Goal: Information Seeking & Learning: Compare options

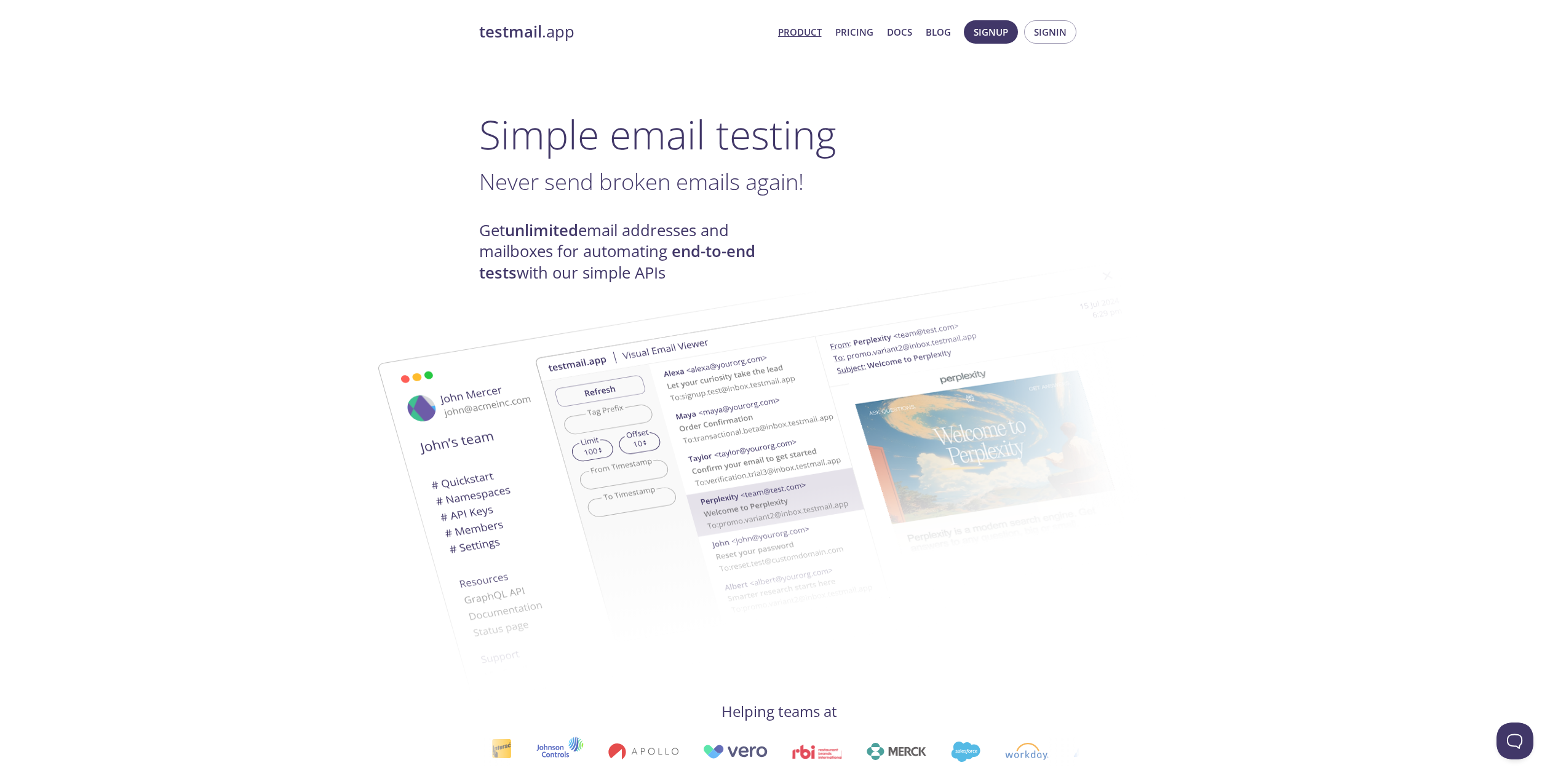
click at [588, 192] on span "Never send broken emails again!" at bounding box center [641, 181] width 325 height 31
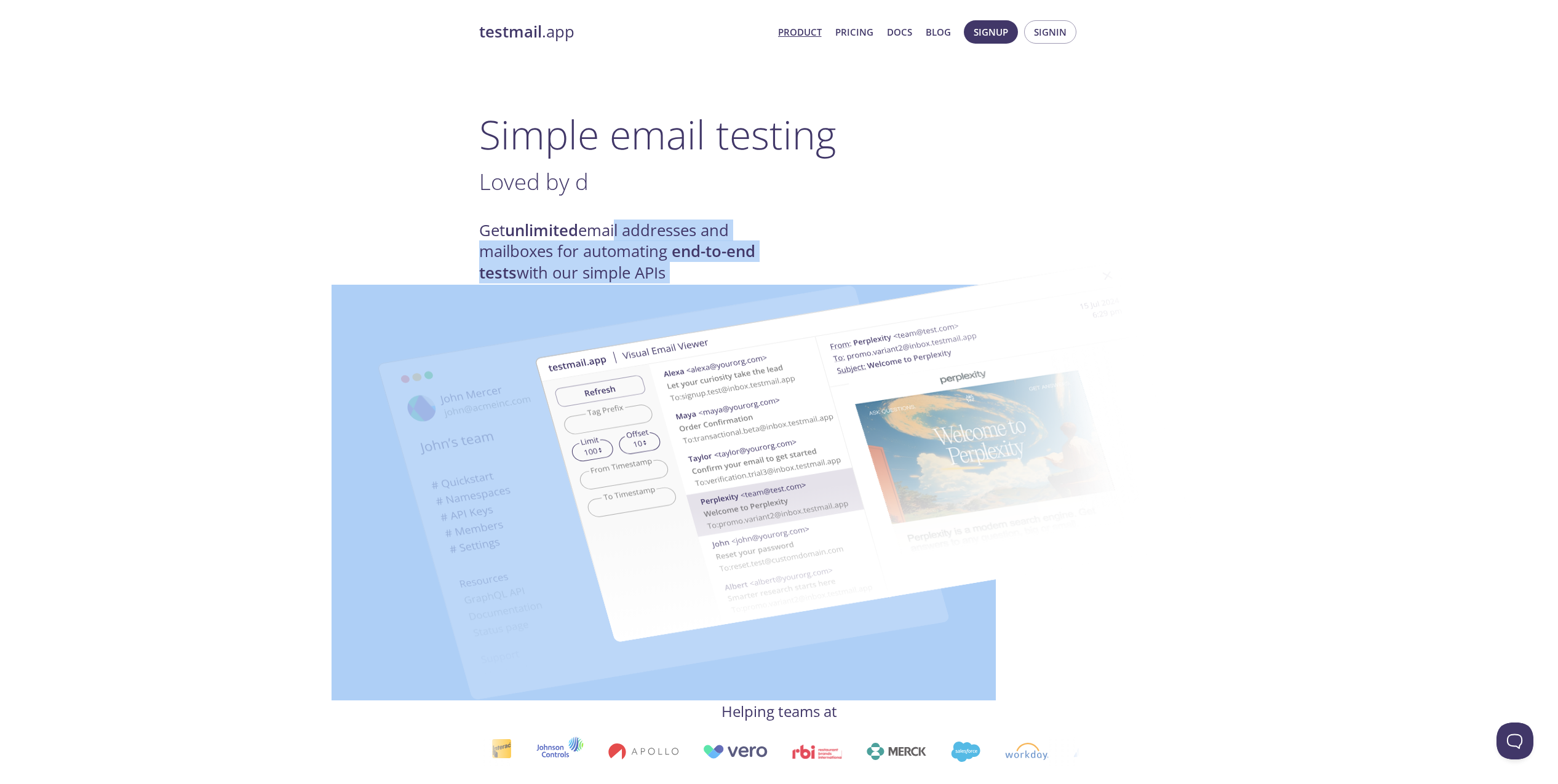
drag, startPoint x: 614, startPoint y: 245, endPoint x: 612, endPoint y: 253, distance: 8.2
click at [612, 253] on img at bounding box center [866, 453] width 664 height 416
click at [610, 243] on h4 "Get unlimited email addresses and mailboxes for automating end-to-end tests wit…" at bounding box center [629, 252] width 300 height 63
drag, startPoint x: 603, startPoint y: 245, endPoint x: 603, endPoint y: 255, distance: 10.0
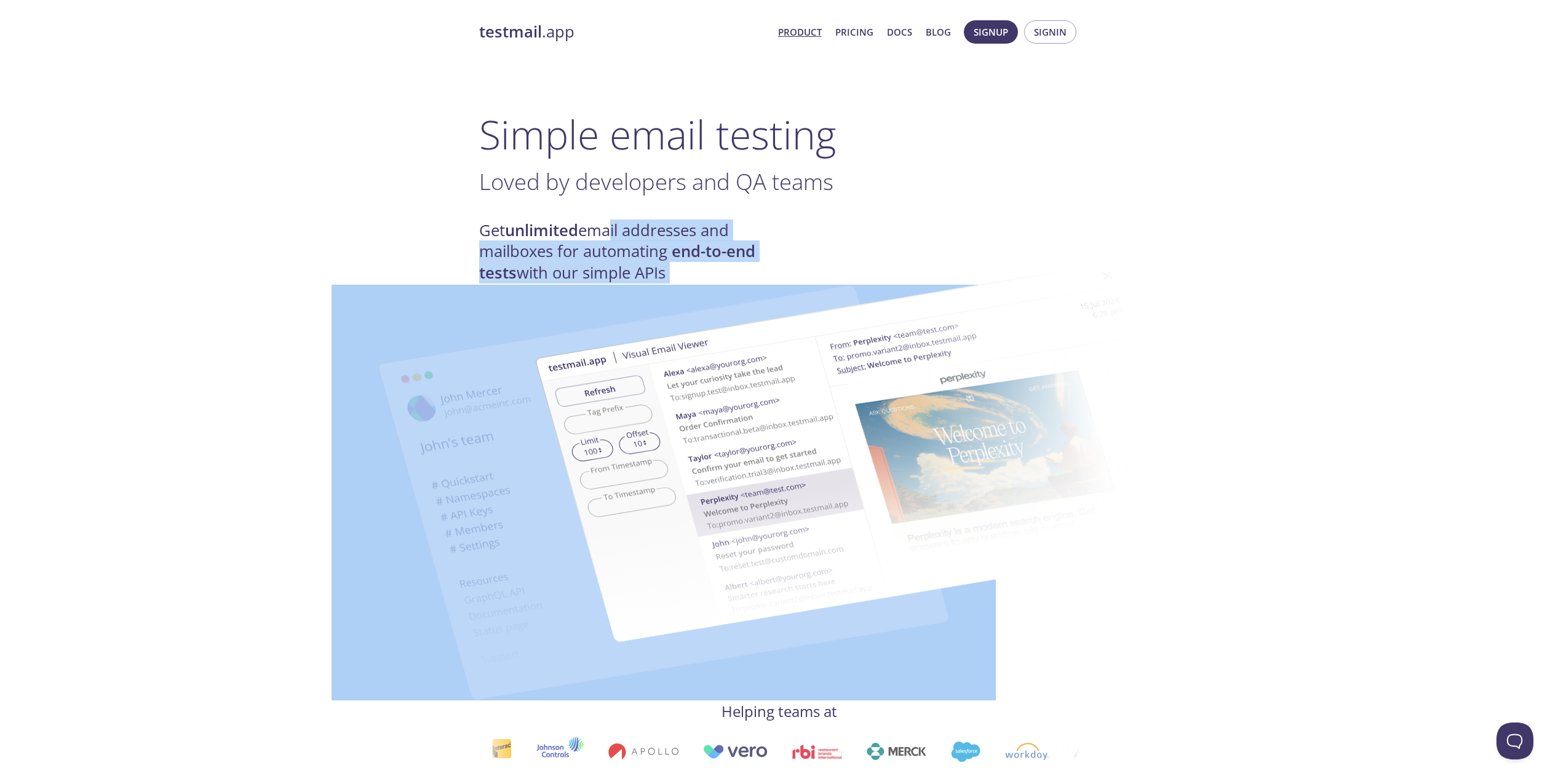
click at [603, 255] on img at bounding box center [866, 453] width 664 height 416
click at [618, 231] on h4 "Get unlimited email addresses and mailboxes for automating end-to-end tests wit…" at bounding box center [629, 252] width 300 height 63
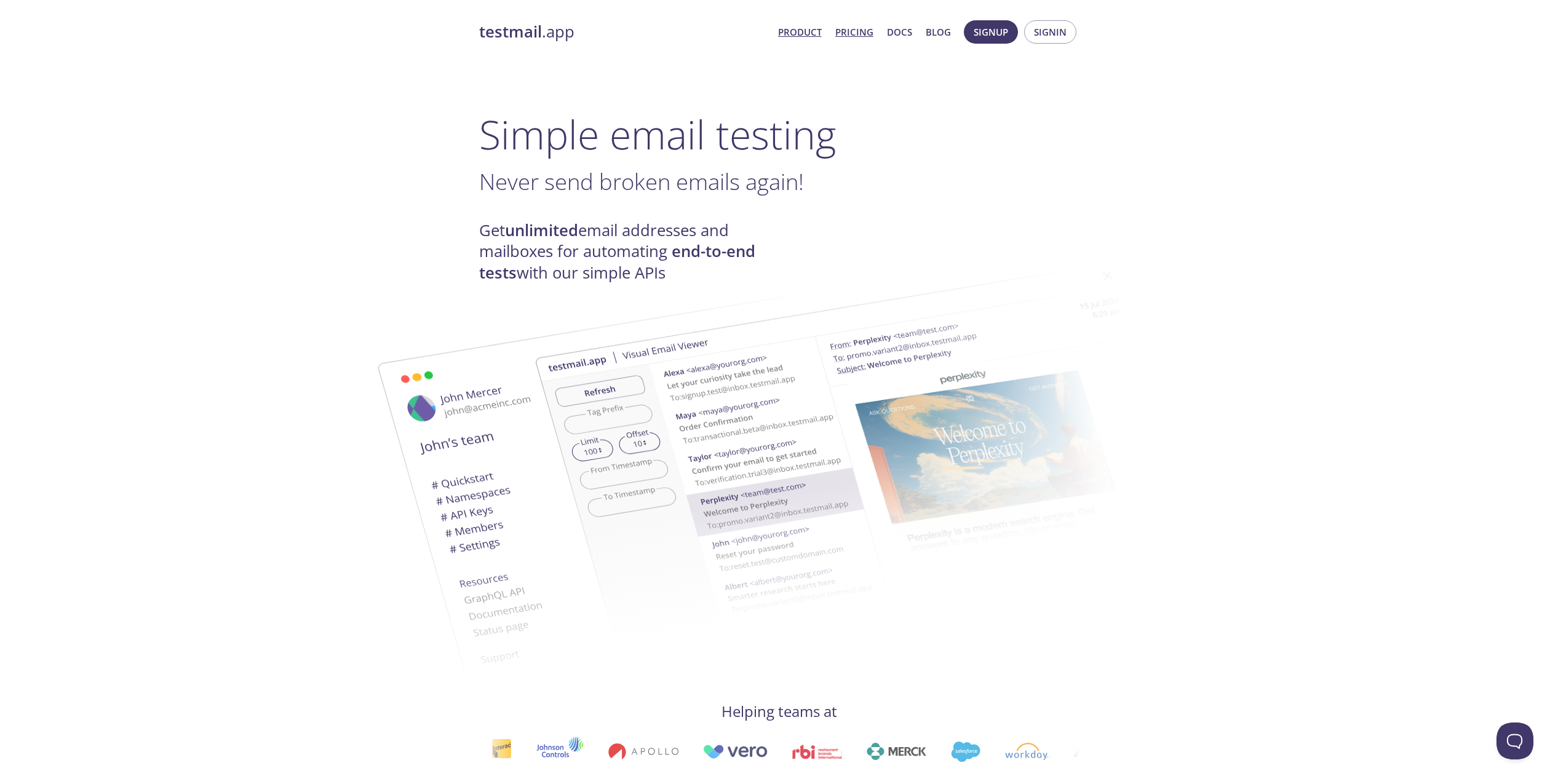
click at [850, 32] on link "Pricing" at bounding box center [854, 32] width 38 height 16
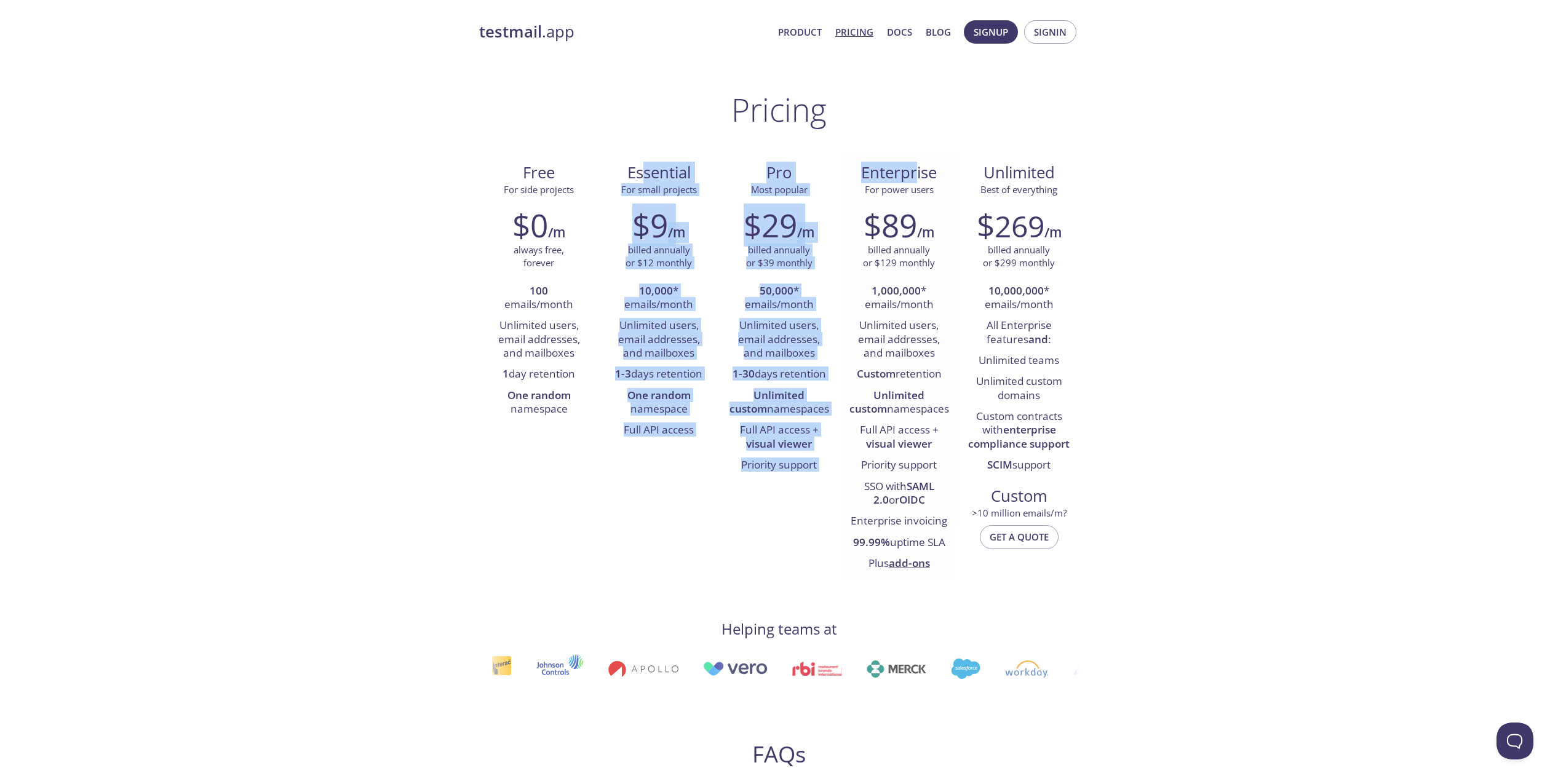
drag, startPoint x: 643, startPoint y: 173, endPoint x: 918, endPoint y: 177, distance: 275.0
click at [918, 177] on div "Free For side projects $0 /m always free, forever 100 emails/month Unlimited us…" at bounding box center [779, 367] width 600 height 430
click at [918, 177] on span "Enterprise" at bounding box center [898, 172] width 100 height 21
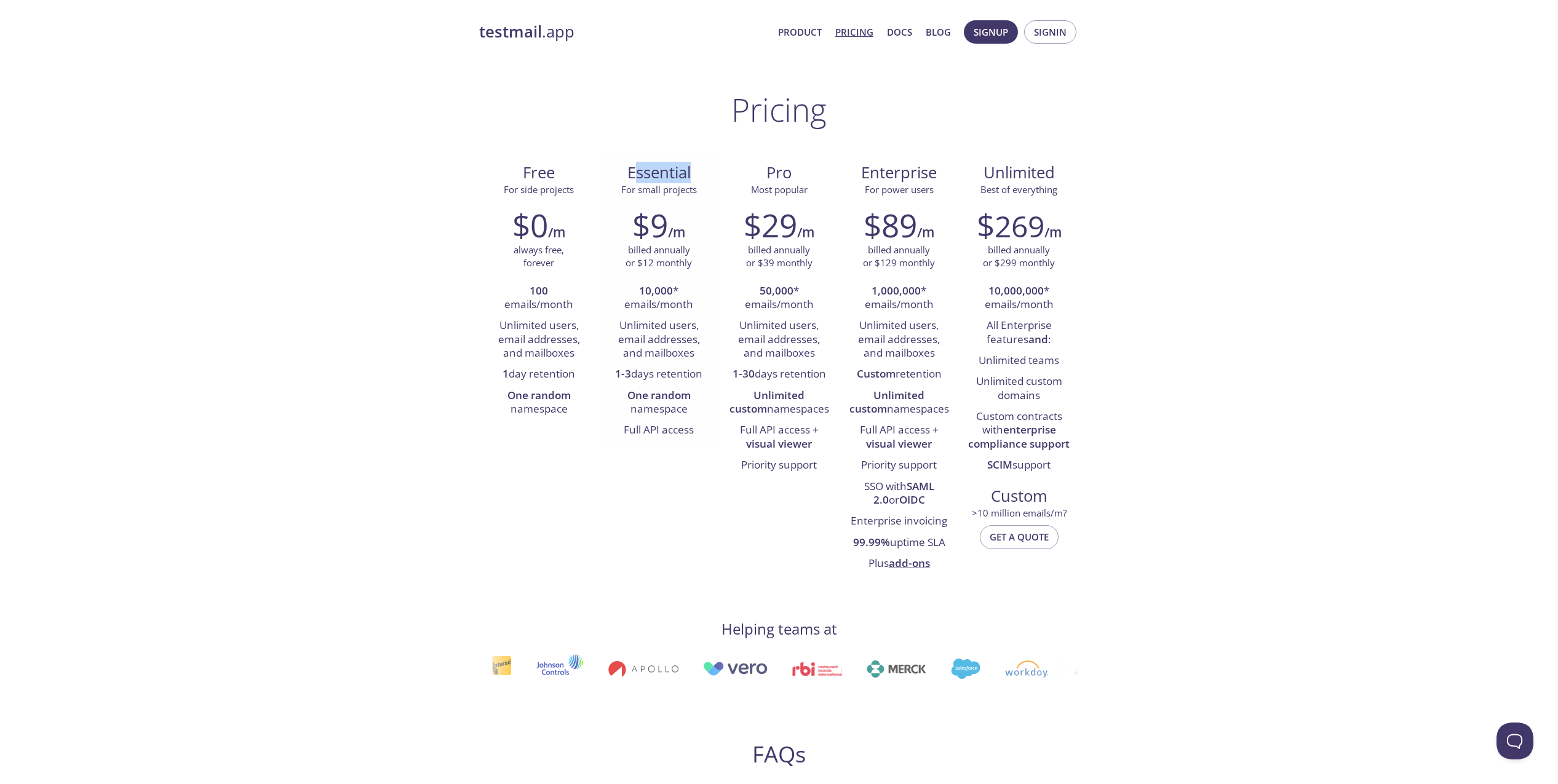
drag, startPoint x: 694, startPoint y: 168, endPoint x: 717, endPoint y: 168, distance: 23.0
click at [716, 168] on div "Essential For small projects" at bounding box center [659, 175] width 120 height 46
click at [717, 168] on div "Essential For small projects" at bounding box center [659, 175] width 120 height 46
drag, startPoint x: 559, startPoint y: 283, endPoint x: 566, endPoint y: 287, distance: 8.1
click at [566, 287] on div "$0 /m always free, forever 100 emails/month Unlimited users, email addresses, a…" at bounding box center [539, 313] width 120 height 230
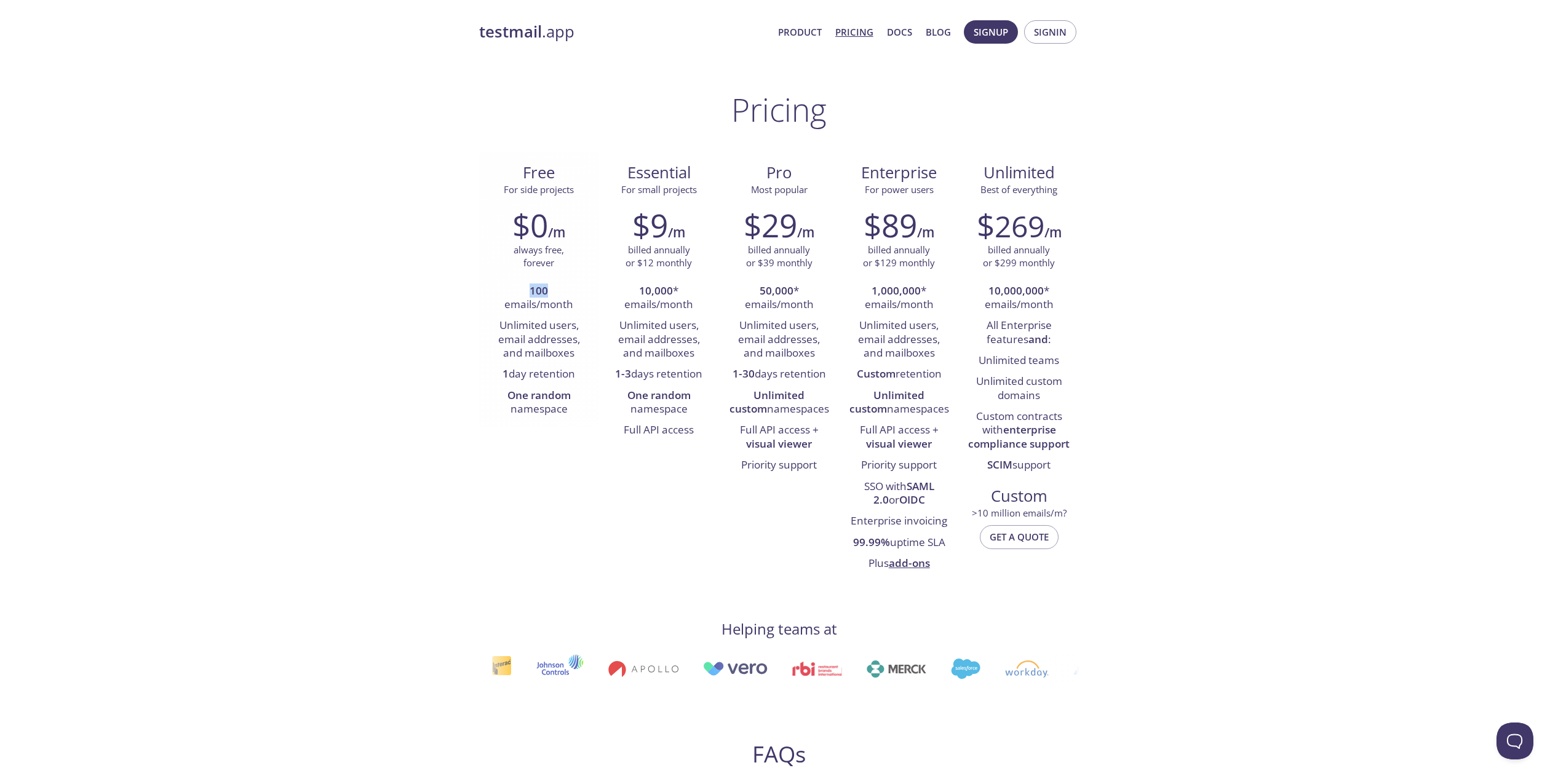
click at [566, 287] on li "100 emails/month" at bounding box center [539, 299] width 102 height 35
click at [520, 277] on div "$0 /m always free, forever 100 emails/month Unlimited users, email addresses, a…" at bounding box center [539, 313] width 120 height 230
drag, startPoint x: 532, startPoint y: 331, endPoint x: 536, endPoint y: 351, distance: 20.4
click at [536, 351] on div "$0 /m always free, forever 100 emails/month Unlimited users, email addresses, a…" at bounding box center [539, 313] width 120 height 230
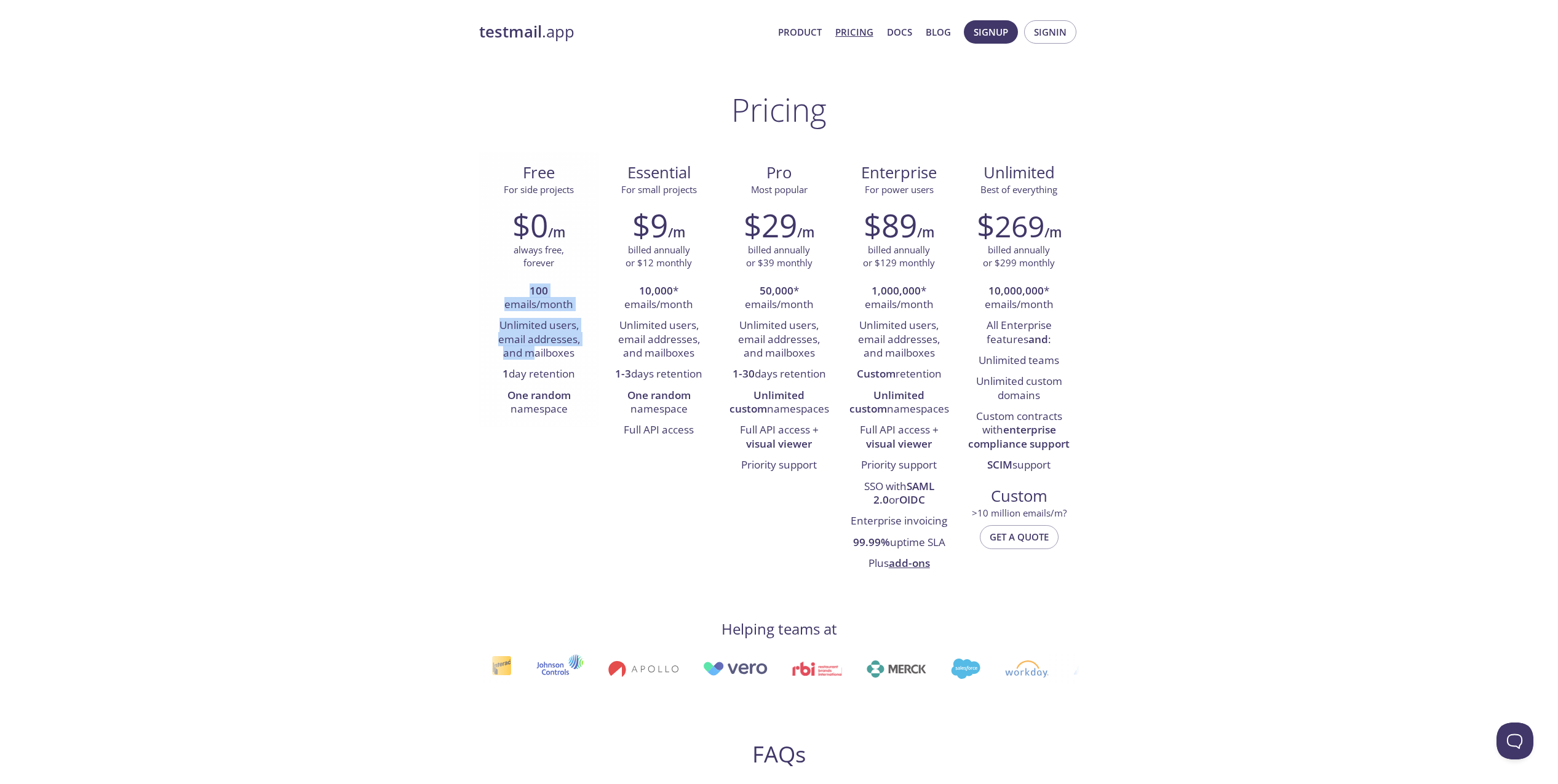
click at [536, 351] on li "Unlimited users, email addresses, and mailboxes" at bounding box center [539, 339] width 102 height 49
drag, startPoint x: 539, startPoint y: 350, endPoint x: 547, endPoint y: 281, distance: 69.5
click at [547, 281] on ul "100 emails/month Unlimited users, email addresses, and mailboxes 1 day retentio…" at bounding box center [539, 351] width 102 height 139
click at [547, 281] on li "100 emails/month" at bounding box center [539, 299] width 102 height 35
drag, startPoint x: 545, startPoint y: 286, endPoint x: 541, endPoint y: 338, distance: 52.2
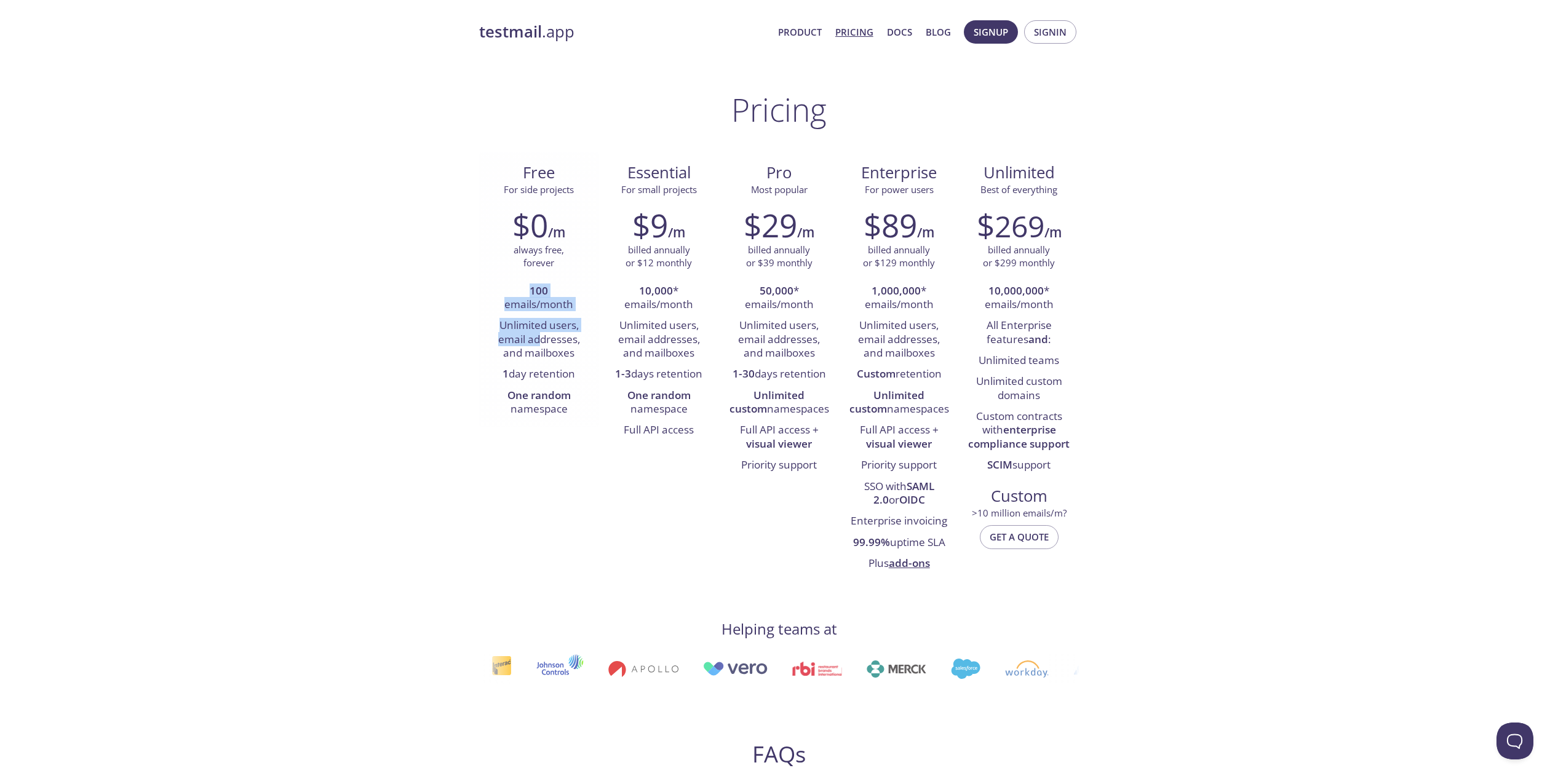
click at [541, 338] on ul "100 emails/month Unlimited users, email addresses, and mailboxes 1 day retentio…" at bounding box center [539, 351] width 102 height 139
click at [541, 338] on li "Unlimited users, email addresses, and mailboxes" at bounding box center [539, 339] width 102 height 49
drag, startPoint x: 684, startPoint y: 168, endPoint x: 698, endPoint y: 168, distance: 14.0
click at [696, 168] on span "Essential" at bounding box center [659, 172] width 100 height 21
click at [698, 168] on span "Essential" at bounding box center [659, 172] width 100 height 21
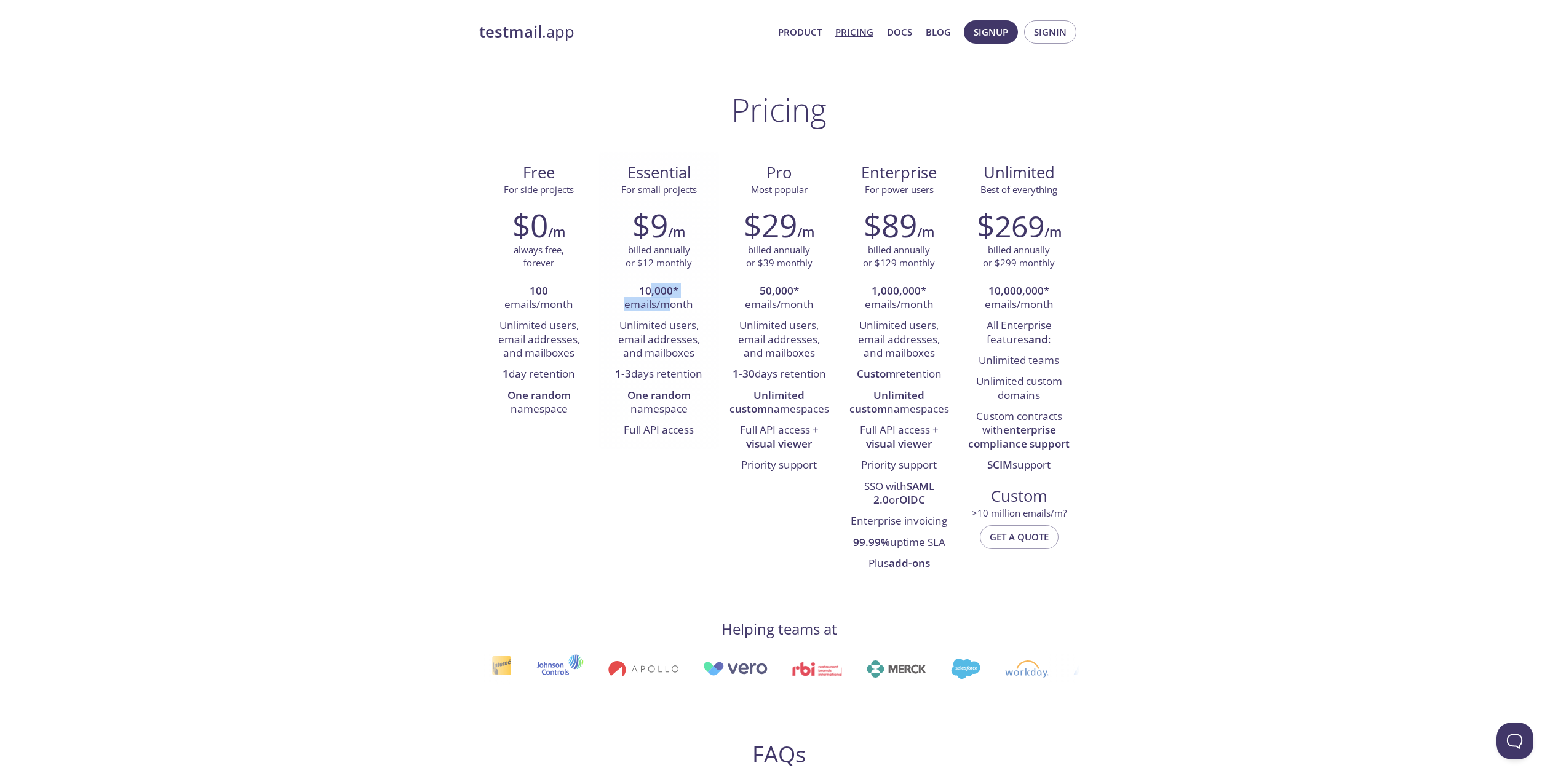
drag, startPoint x: 650, startPoint y: 296, endPoint x: 678, endPoint y: 301, distance: 28.4
click at [677, 301] on li "10,000 * emails/month" at bounding box center [659, 299] width 102 height 35
click at [678, 301] on li "10,000 * emails/month" at bounding box center [659, 299] width 102 height 35
click at [660, 282] on li "10,000 * emails/month" at bounding box center [659, 299] width 102 height 35
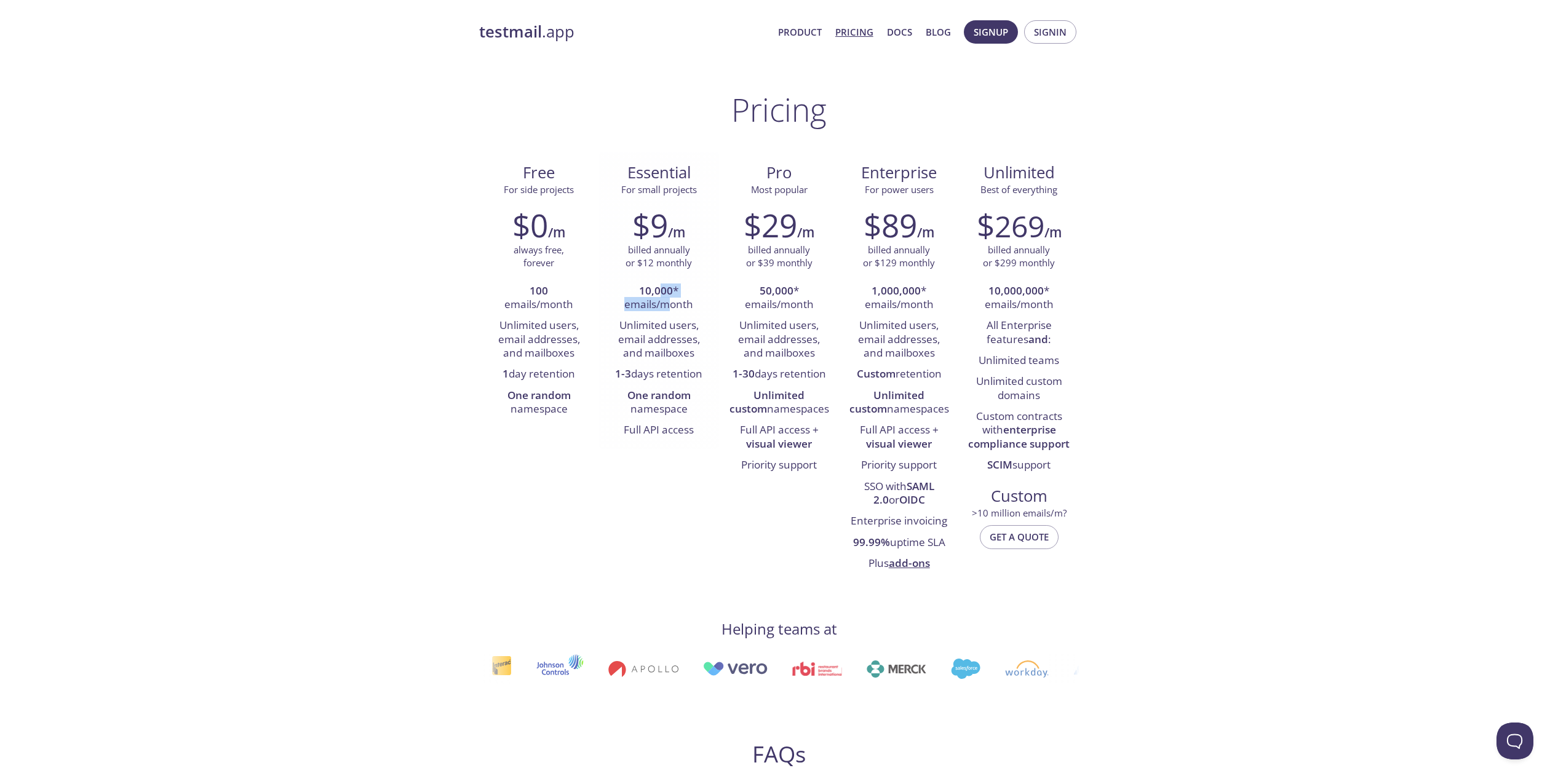
drag, startPoint x: 659, startPoint y: 288, endPoint x: 665, endPoint y: 308, distance: 20.9
click at [665, 308] on li "10,000 * emails/month" at bounding box center [659, 299] width 102 height 35
drag, startPoint x: 665, startPoint y: 349, endPoint x: 663, endPoint y: 284, distance: 65.0
click at [663, 284] on ul "10,000 * emails/month Unlimited users, email addresses, and mailboxes 1-3 days …" at bounding box center [659, 361] width 102 height 160
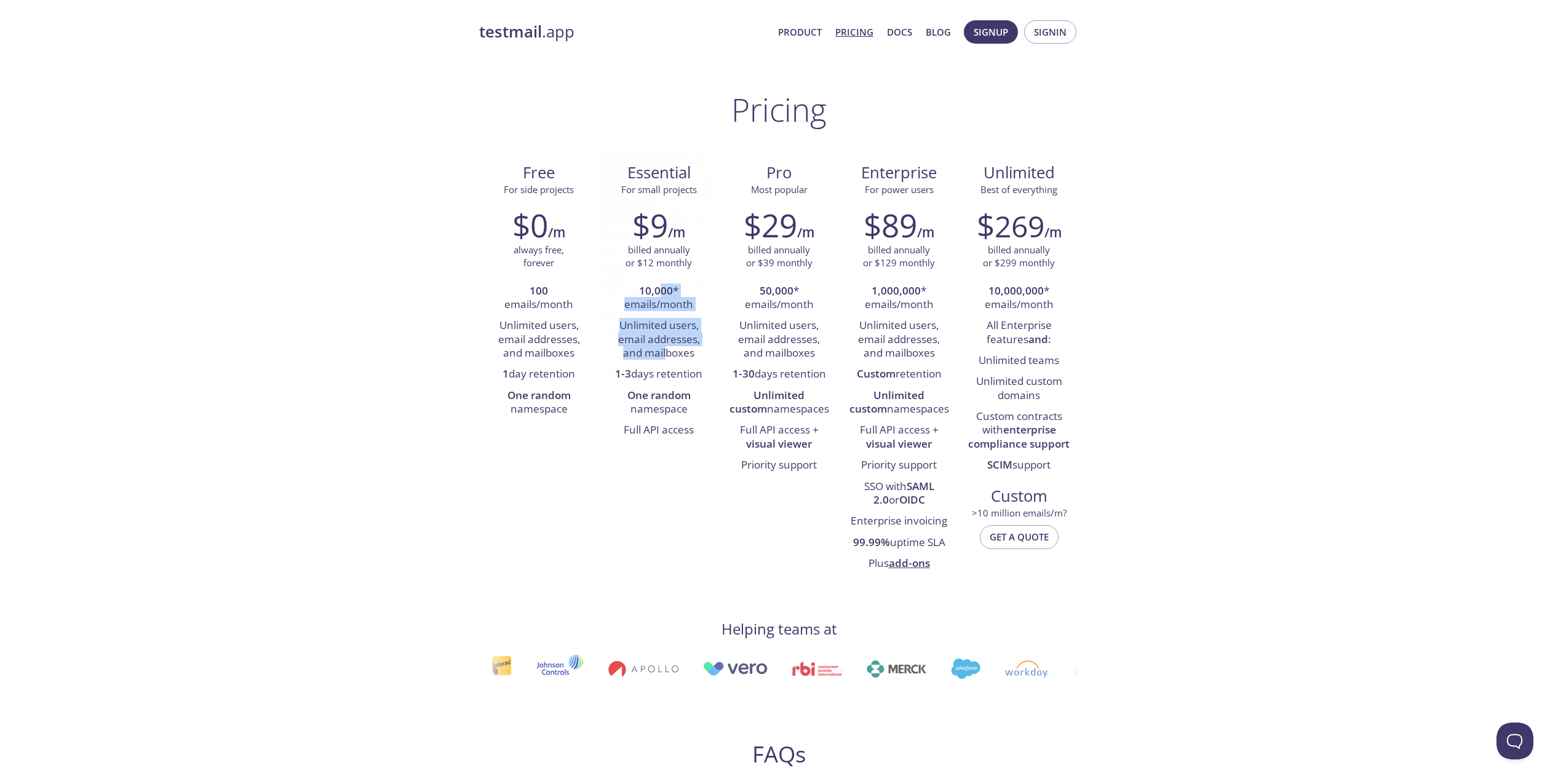
click at [663, 284] on strong "10,000" at bounding box center [656, 290] width 34 height 14
drag, startPoint x: 658, startPoint y: 283, endPoint x: 658, endPoint y: 351, distance: 68.0
click at [658, 351] on ul "10,000 * emails/month Unlimited users, email addresses, and mailboxes 1-3 days …" at bounding box center [659, 361] width 102 height 160
